Goal: Connect with others: Connect with others

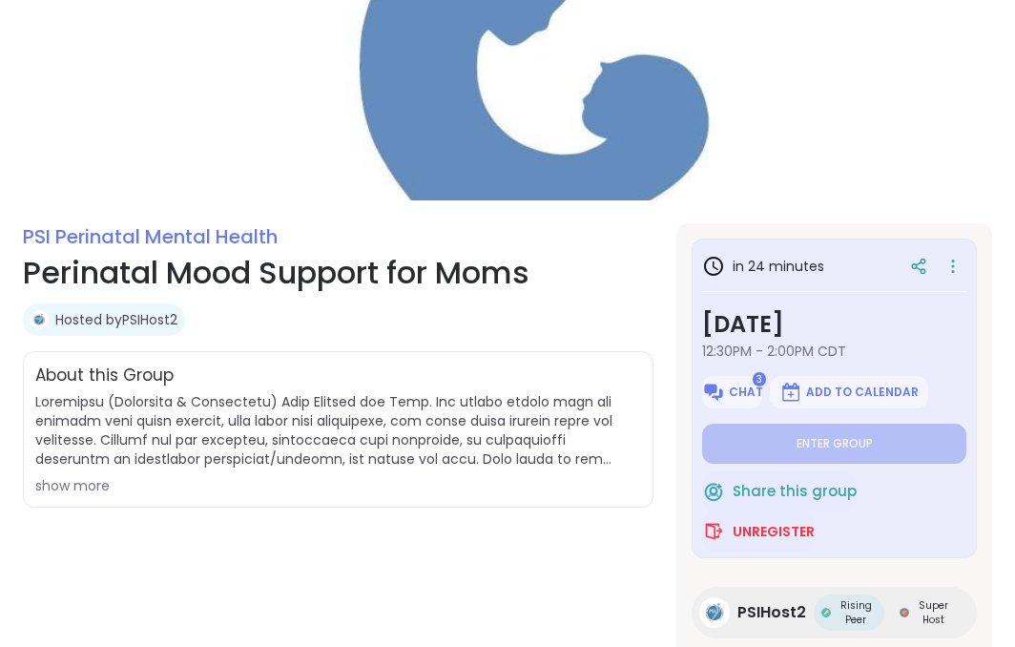
scroll to position [187, 0]
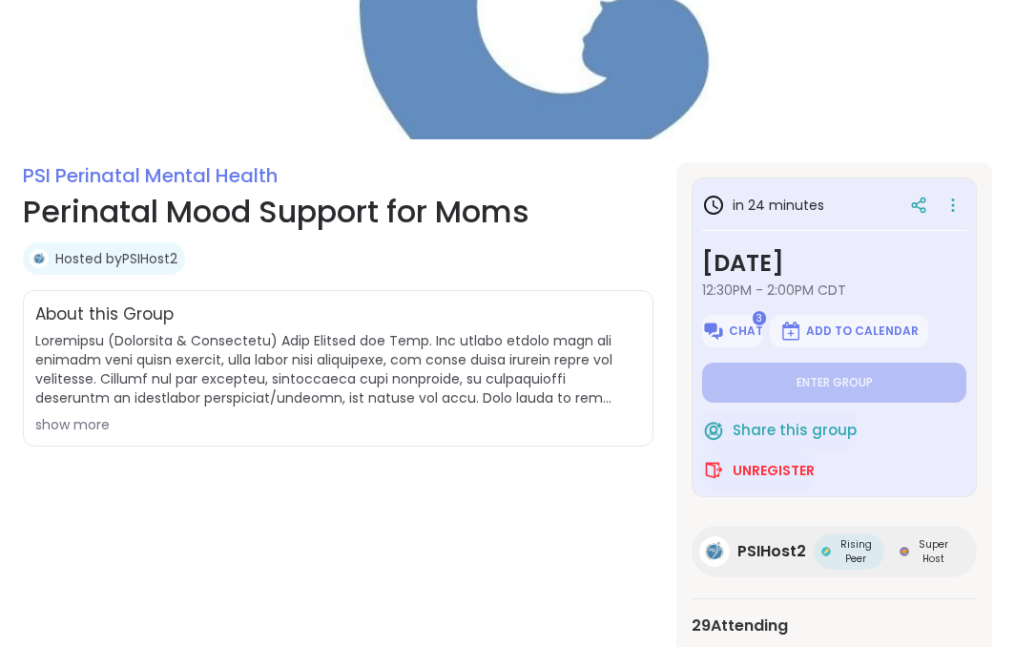
scroll to position [187, 0]
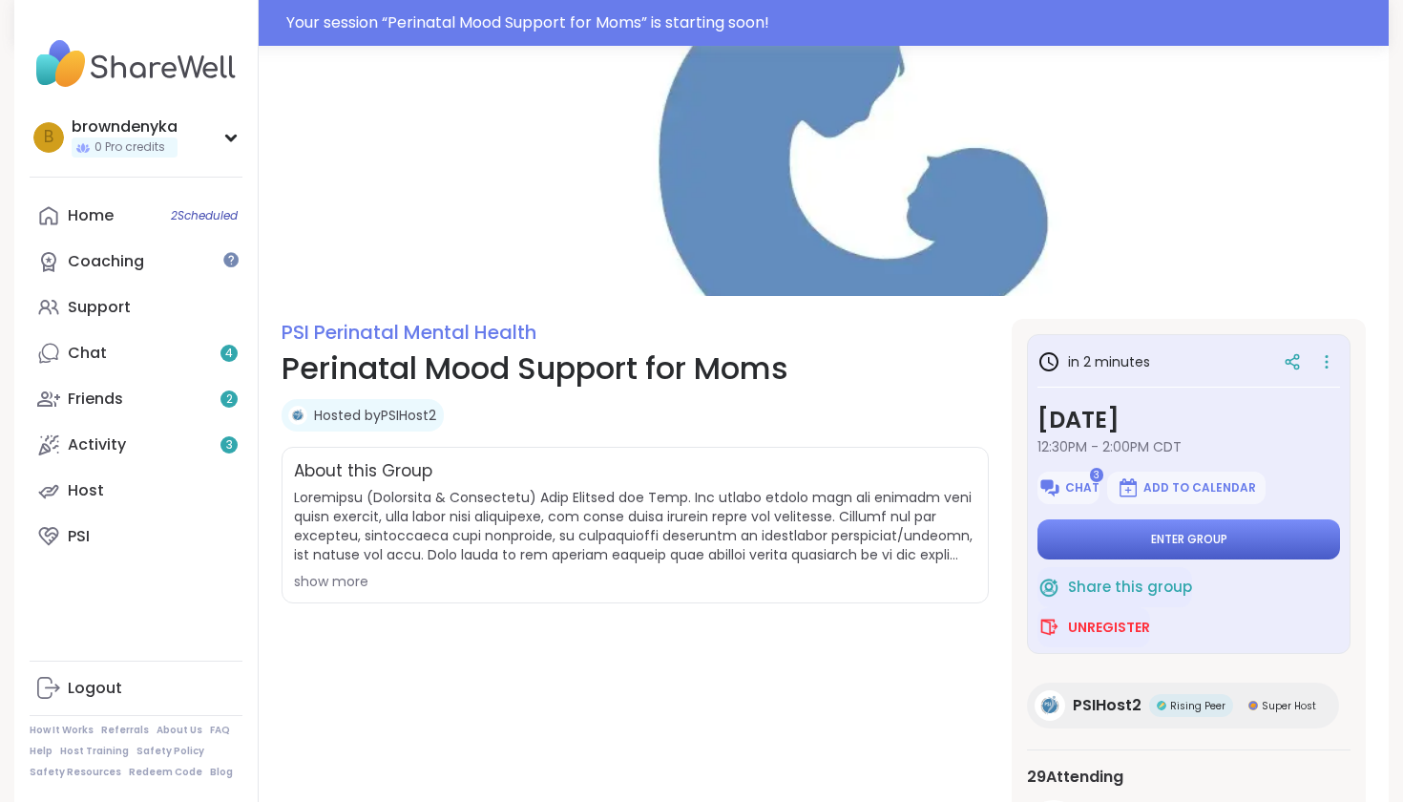
click at [1139, 547] on button "Enter group" at bounding box center [1188, 539] width 303 height 40
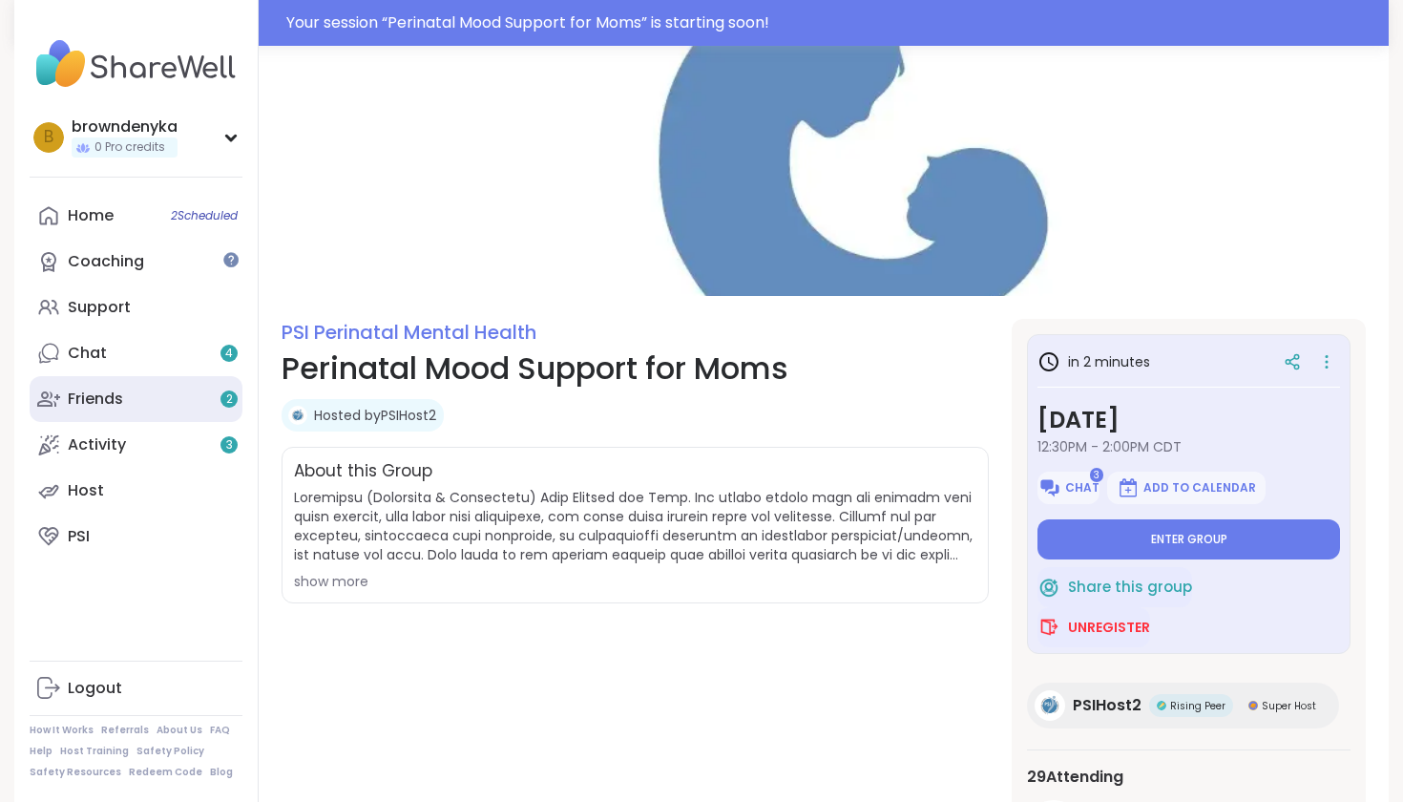
click at [111, 397] on div "Friends 2" at bounding box center [95, 398] width 55 height 21
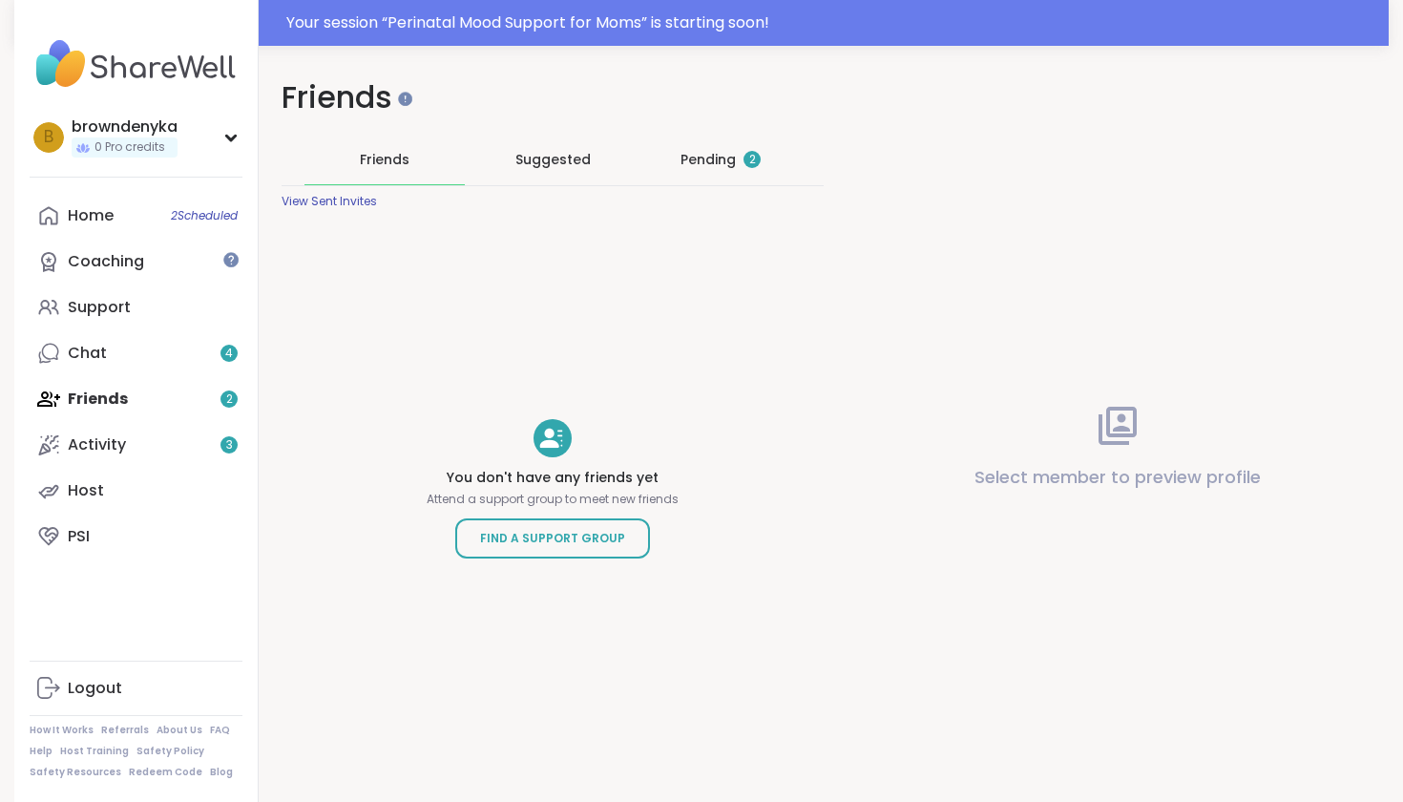
click at [697, 156] on div "Pending 2" at bounding box center [720, 159] width 80 height 19
